Goal: Information Seeking & Learning: Understand process/instructions

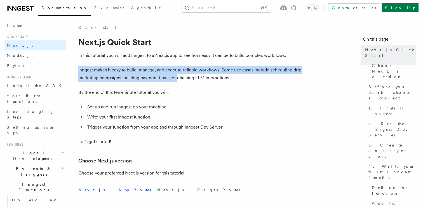
drag, startPoint x: 78, startPoint y: 70, endPoint x: 177, endPoint y: 79, distance: 99.7
click at [177, 79] on p "Inngest makes it easy to build, manage, and execute reliable workflows. Some us…" at bounding box center [190, 74] width 224 height 16
click at [241, 77] on p "Inngest makes it easy to build, manage, and execute reliable workflows. Some us…" at bounding box center [190, 74] width 224 height 16
click at [237, 81] on div at bounding box center [237, 81] width 0 height 0
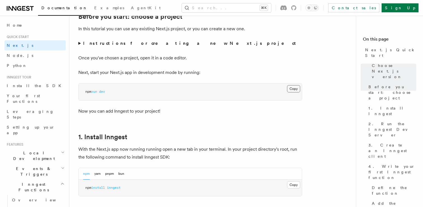
scroll to position [204, 0]
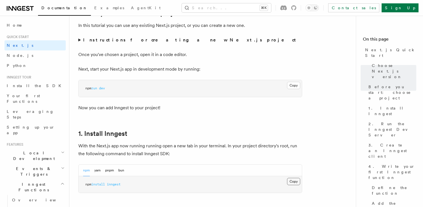
click at [293, 182] on button "Copy Copied" at bounding box center [293, 180] width 13 height 7
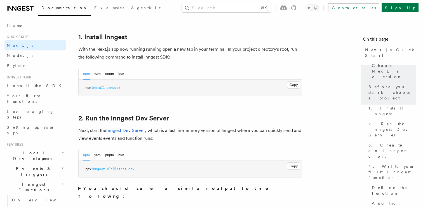
scroll to position [314, 0]
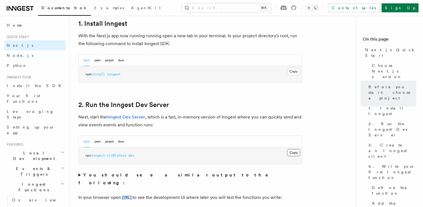
click at [291, 154] on button "Copy Copied" at bounding box center [293, 152] width 13 height 7
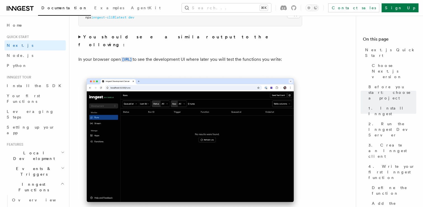
scroll to position [424, 0]
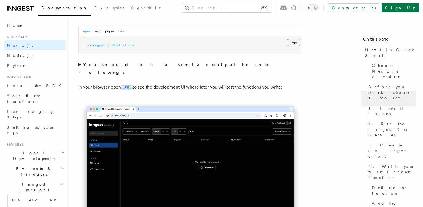
click at [296, 44] on button "Copy Copied" at bounding box center [293, 42] width 13 height 7
click at [59, 179] on h2 "Inngest Functions" at bounding box center [34, 187] width 61 height 16
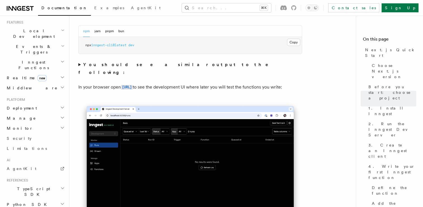
scroll to position [123, 0]
click at [29, 162] on link "AgentKit" at bounding box center [34, 167] width 61 height 10
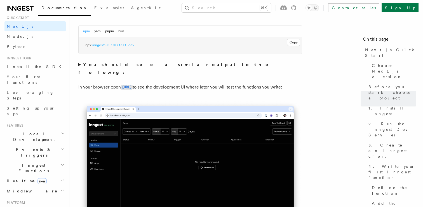
scroll to position [15, 0]
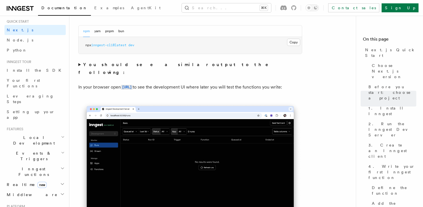
click at [37, 181] on span "new" at bounding box center [41, 184] width 9 height 6
click at [28, 192] on span "Overview" at bounding box center [41, 194] width 58 height 4
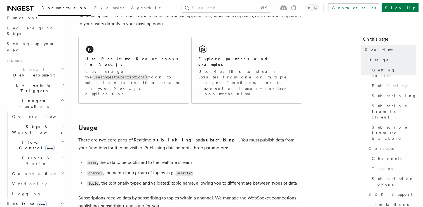
scroll to position [93, 0]
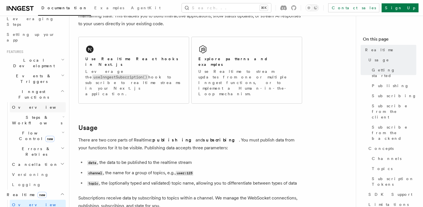
click at [32, 102] on link "Overview" at bounding box center [38, 107] width 56 height 10
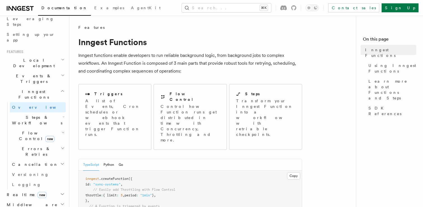
click at [38, 114] on span "Steps & Workflows" at bounding box center [36, 119] width 53 height 11
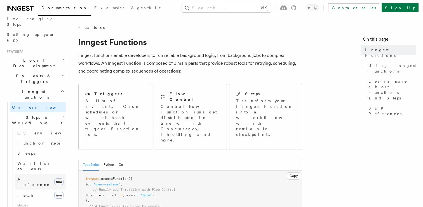
click at [30, 176] on span "AI Inference" at bounding box center [33, 181] width 32 height 10
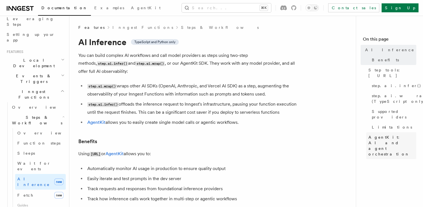
click at [388, 134] on span "AgentKit: AI and agent orchestration" at bounding box center [392, 145] width 48 height 22
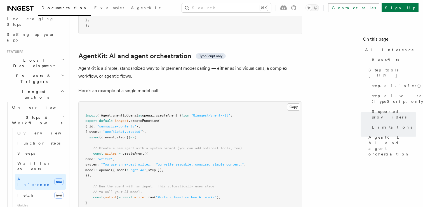
scroll to position [1619, 0]
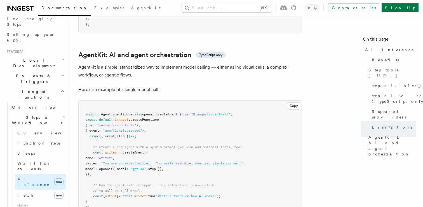
click at [90, 112] on span "import" at bounding box center [91, 114] width 12 height 4
click at [254, 100] on pre "import { Agent , agenticOpenai as openai , createAgent } from "@inngest/agent-k…" at bounding box center [190, 160] width 223 height 120
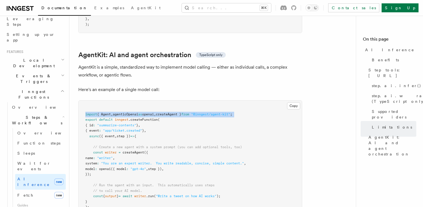
copy code "import { Agent , agenticOpenai as openai , createAgent } from "@inngest/agent-k…"
copy code "// Create a new agent with a system prompt (you can add optional tools, too) co…"
drag, startPoint x: 93, startPoint y: 124, endPoint x: 124, endPoint y: 149, distance: 39.0
click at [124, 149] on pre "import { Agent , agenticOpenai as openai , createAgent } from "@inngest/agent-k…" at bounding box center [190, 160] width 223 height 120
